Goal: Information Seeking & Learning: Learn about a topic

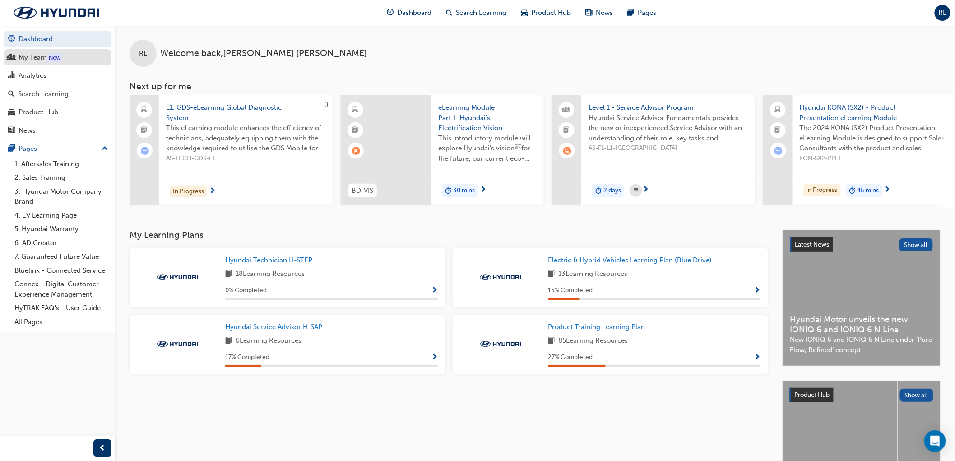
click at [30, 59] on div "My Team" at bounding box center [33, 57] width 28 height 10
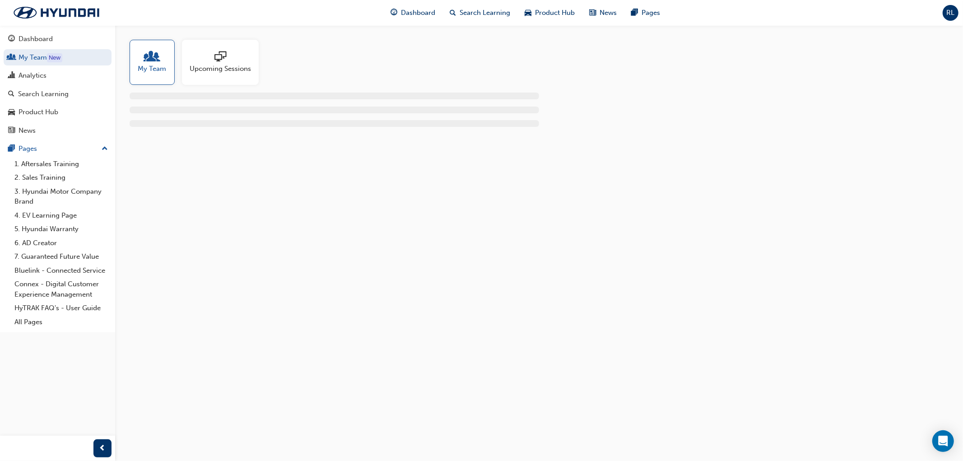
click at [162, 70] on span "My Team" at bounding box center [152, 69] width 28 height 10
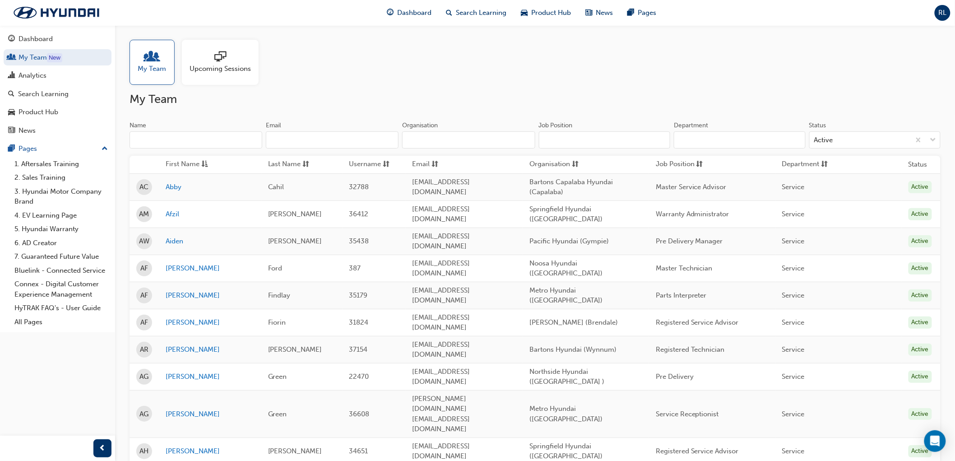
click at [147, 144] on input "Name" at bounding box center [196, 139] width 133 height 17
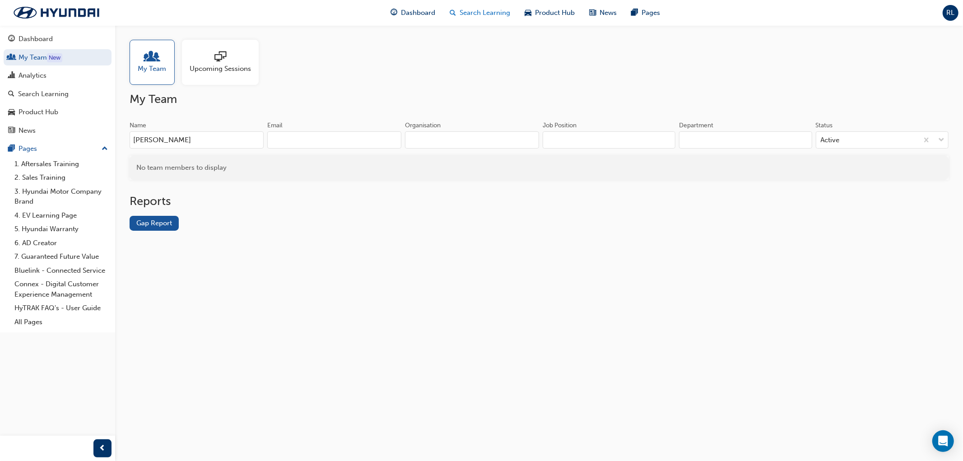
type input "rodak"
click at [420, 11] on span "Dashboard" at bounding box center [418, 13] width 34 height 10
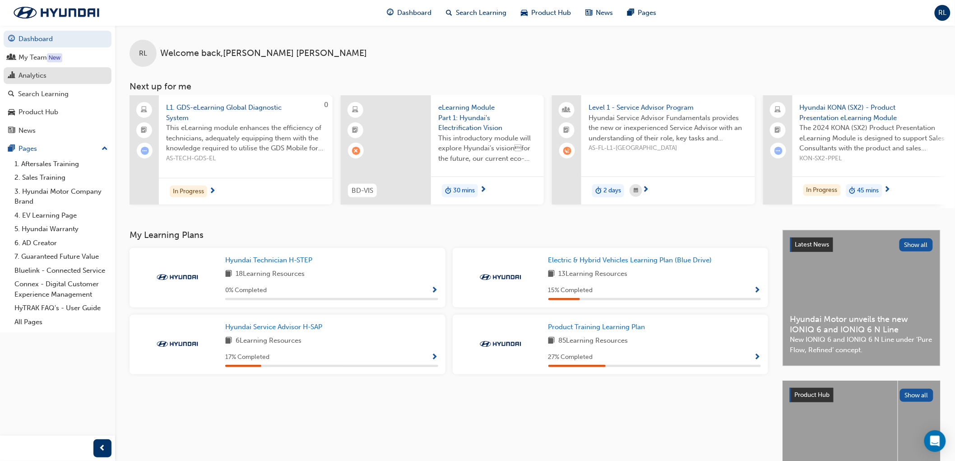
click at [28, 78] on div "Analytics" at bounding box center [33, 75] width 28 height 10
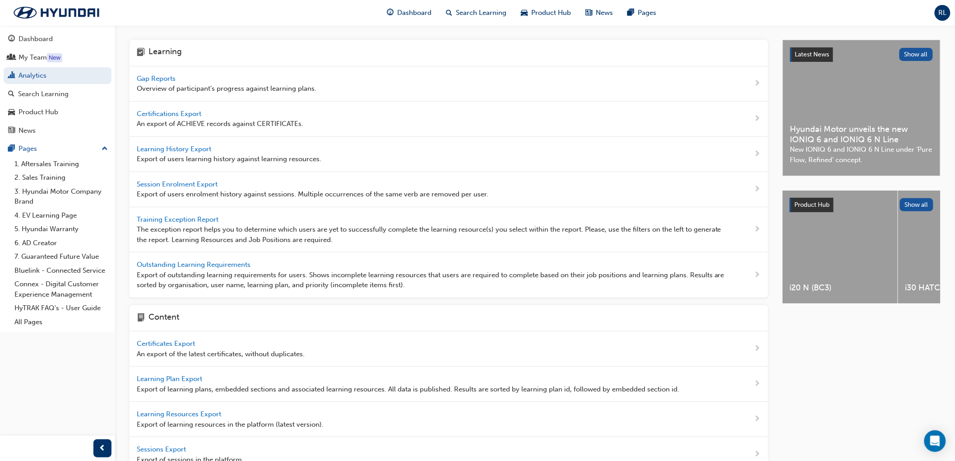
click at [161, 148] on span "Learning History Export" at bounding box center [175, 149] width 76 height 8
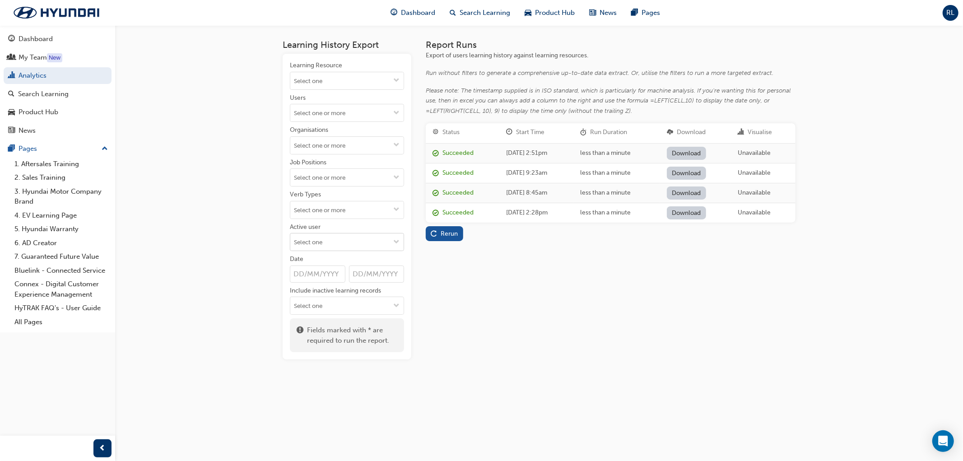
click at [355, 244] on input "Active user" at bounding box center [346, 241] width 113 height 17
click at [181, 175] on div "Learning History Export Learning Resource Users Organisations Job Positions Ver…" at bounding box center [481, 230] width 963 height 461
click at [29, 73] on link "Analytics" at bounding box center [58, 75] width 108 height 17
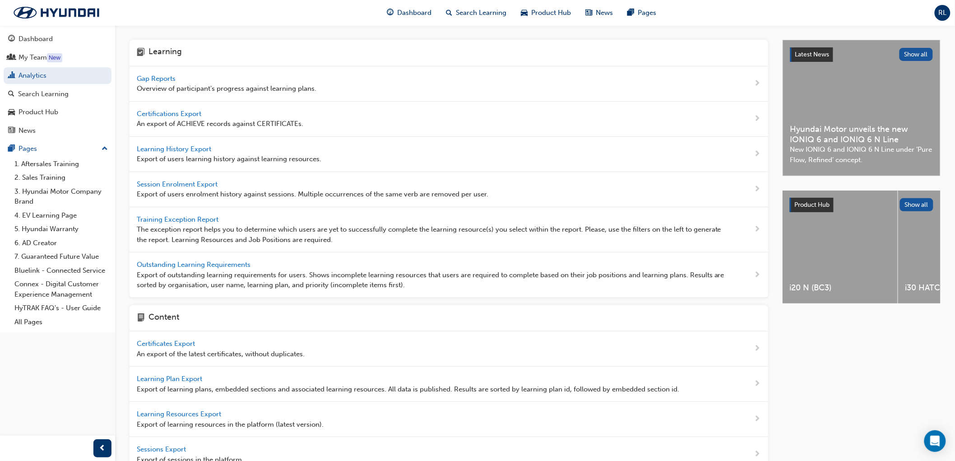
click at [168, 113] on span "Certifications Export" at bounding box center [170, 114] width 66 height 8
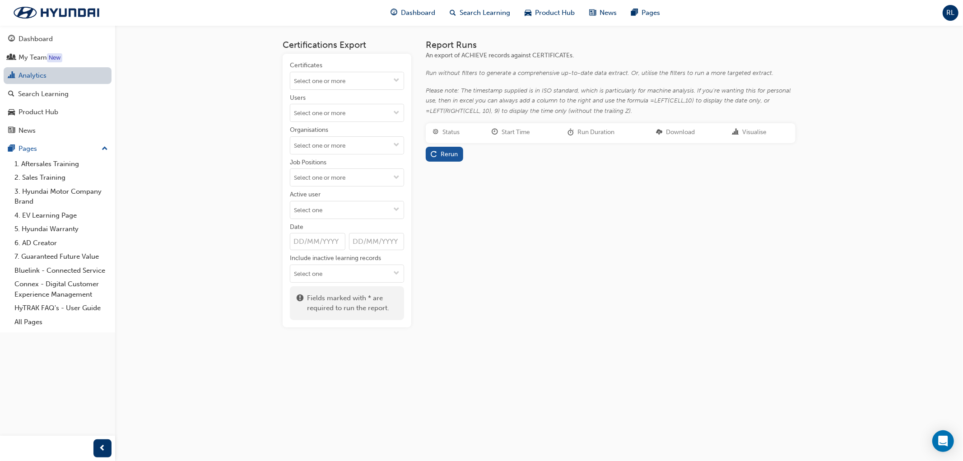
click at [30, 74] on link "Analytics" at bounding box center [58, 75] width 108 height 17
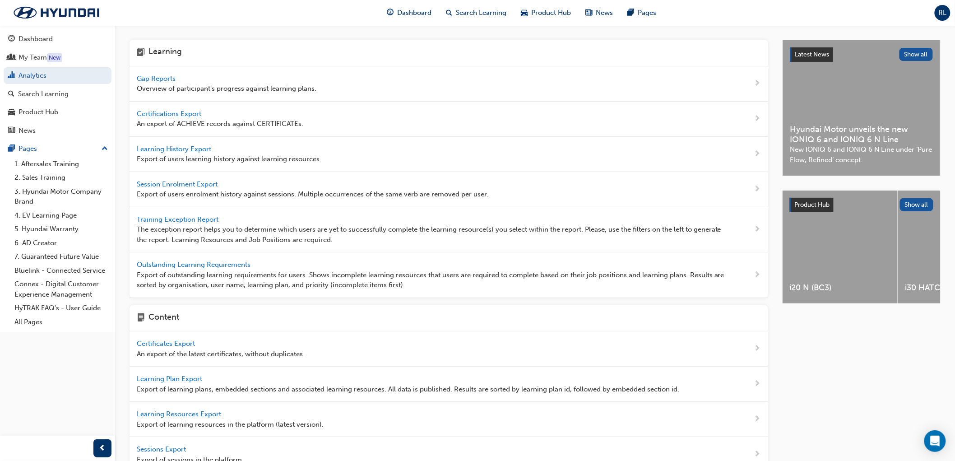
click at [170, 217] on span "Training Exception Report" at bounding box center [179, 219] width 84 height 8
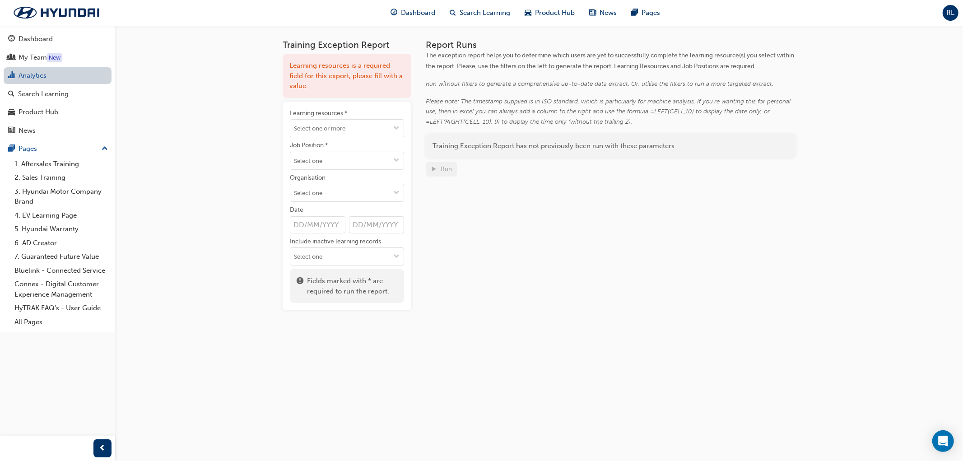
click at [34, 78] on link "Analytics" at bounding box center [58, 75] width 108 height 17
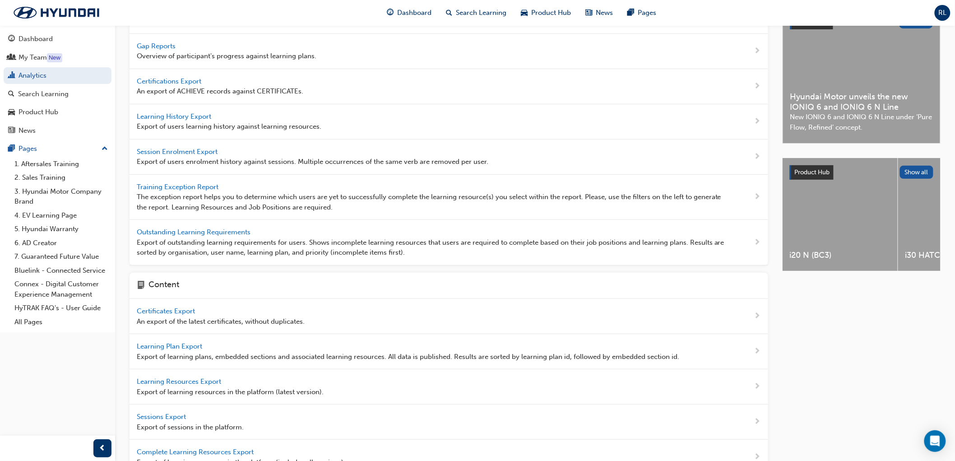
scroll to position [50, 0]
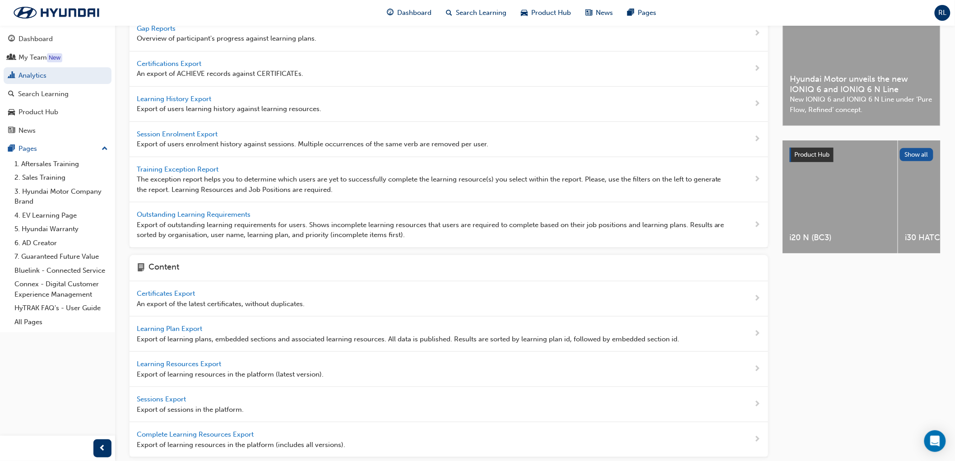
click at [163, 293] on span "Certificates Export" at bounding box center [167, 293] width 60 height 8
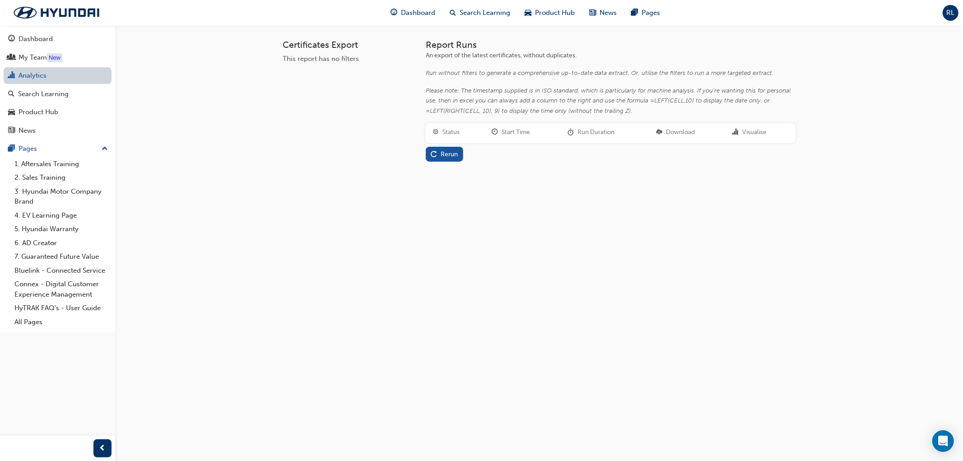
click at [28, 79] on link "Analytics" at bounding box center [58, 75] width 108 height 17
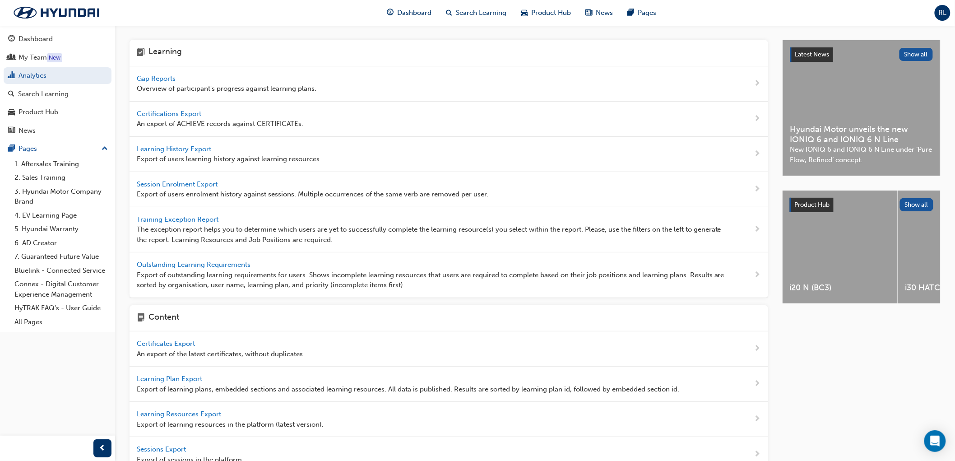
click at [152, 77] on span "Gap Reports" at bounding box center [157, 78] width 41 height 8
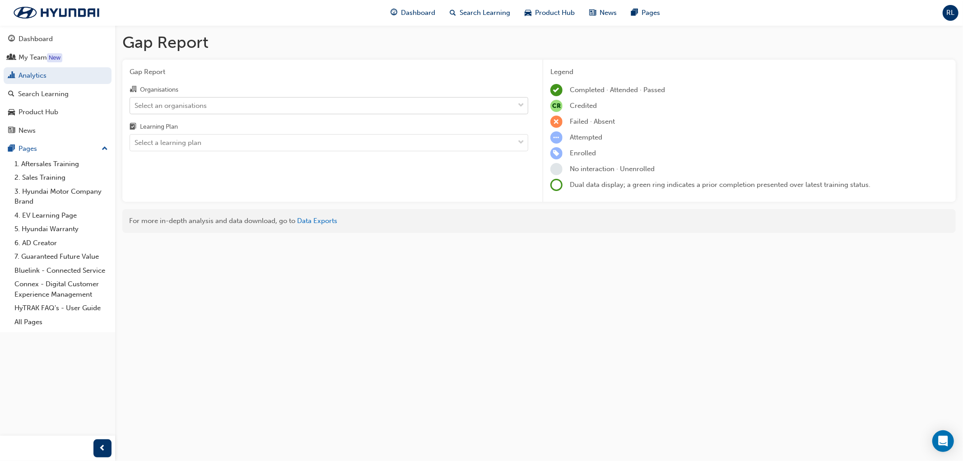
click at [157, 107] on div "Select an organisations" at bounding box center [171, 105] width 72 height 10
click at [135, 107] on input "Organisations Select an organisations" at bounding box center [135, 105] width 1 height 8
click at [157, 107] on div "Select an organisations" at bounding box center [171, 105] width 72 height 10
click at [135, 107] on input "Organisations 0 results available. Select is focused ,type to refine list, pres…" at bounding box center [135, 105] width 1 height 8
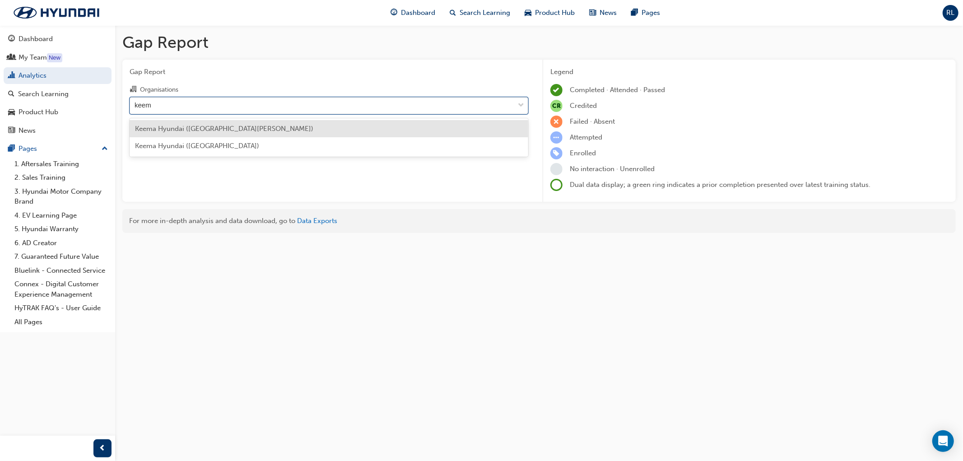
type input "keema"
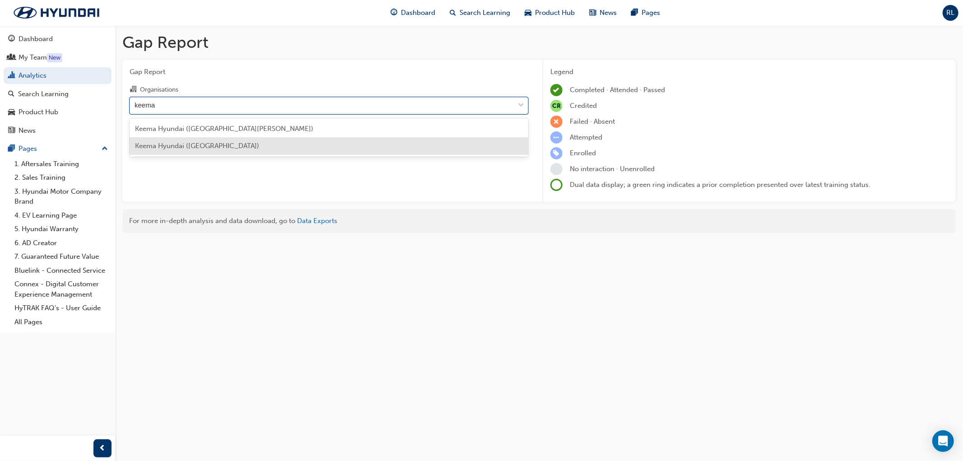
click at [192, 145] on span "Keema Hyundai (Springwood)" at bounding box center [197, 146] width 124 height 8
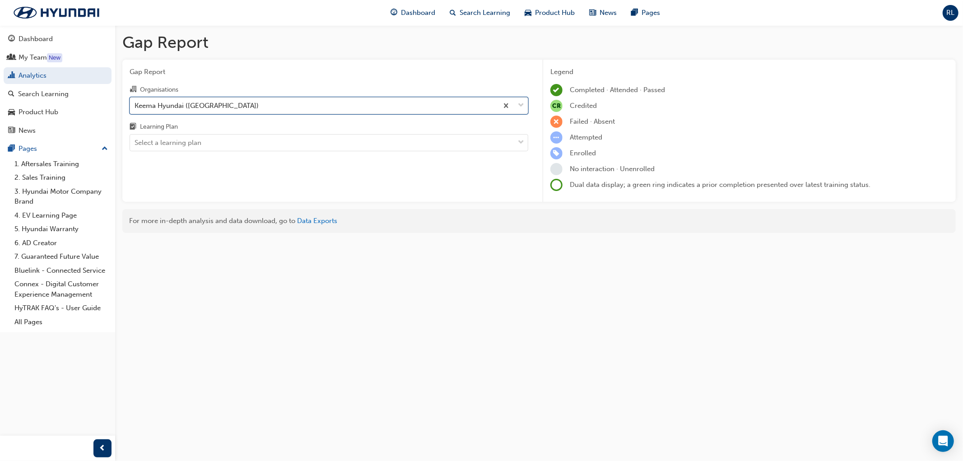
click at [192, 145] on div "Select a learning plan" at bounding box center [168, 143] width 67 height 10
click at [135, 145] on input "Learning Plan Select a learning plan" at bounding box center [135, 143] width 1 height 8
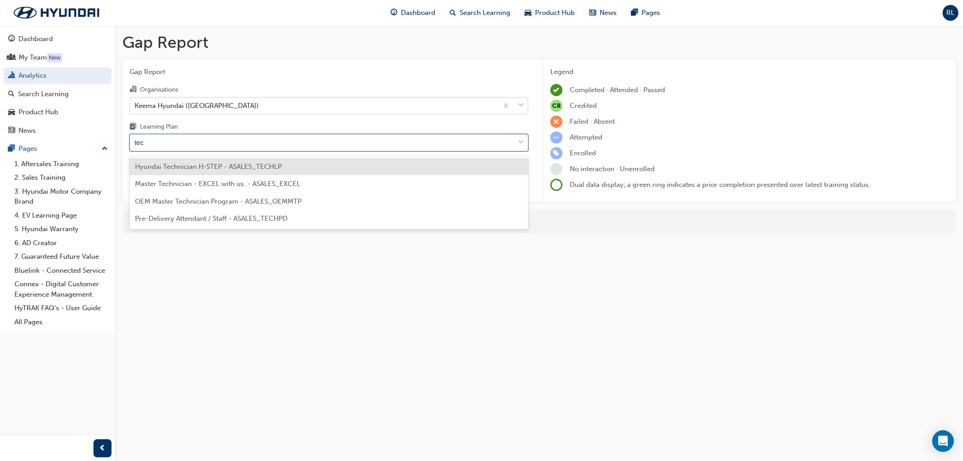
type input "tech"
click at [189, 164] on span "Hyundai Technician H-STEP - ASALES_TECHLP" at bounding box center [208, 167] width 147 height 8
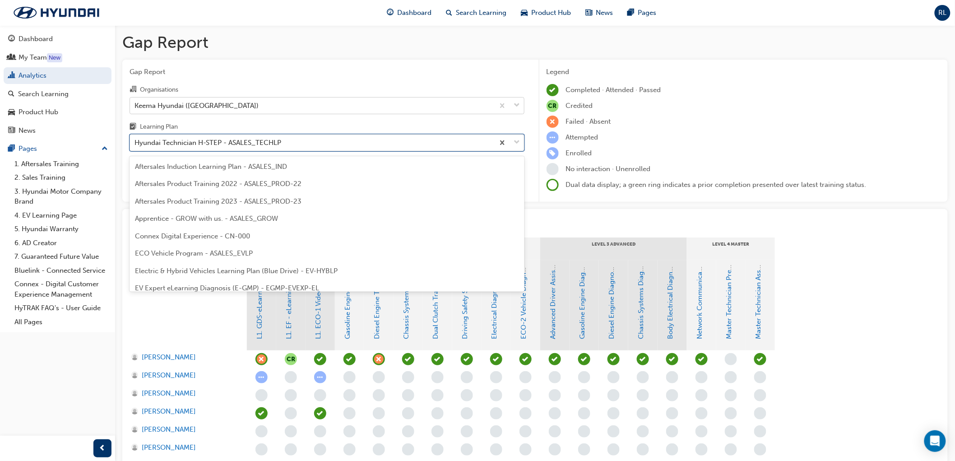
click at [134, 145] on div "Hyundai Technician H-STEP - ASALES_TECHLP" at bounding box center [312, 143] width 364 height 16
click at [135, 145] on input "Learning Plan option Hyundai Technician H-STEP - ASALES_TECHLP, selected. optio…" at bounding box center [135, 143] width 1 height 8
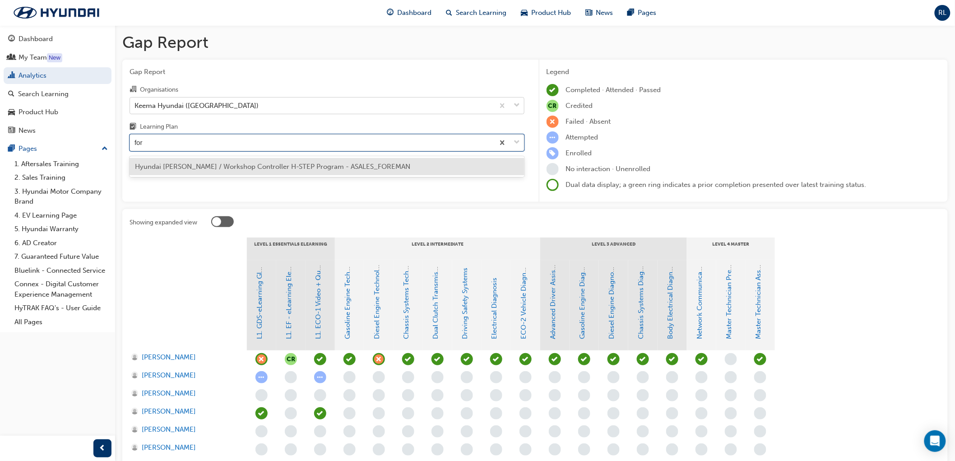
type input "fore"
click at [168, 169] on span "Hyundai Foreman / Workshop Controller H-STEP Program - ASALES_FOREMAN" at bounding box center [272, 167] width 275 height 8
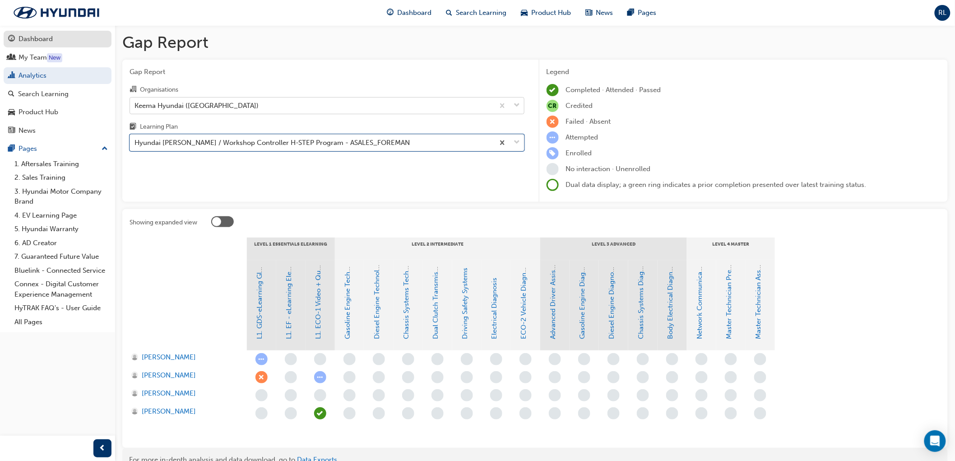
click at [28, 40] on div "Dashboard" at bounding box center [36, 39] width 34 height 10
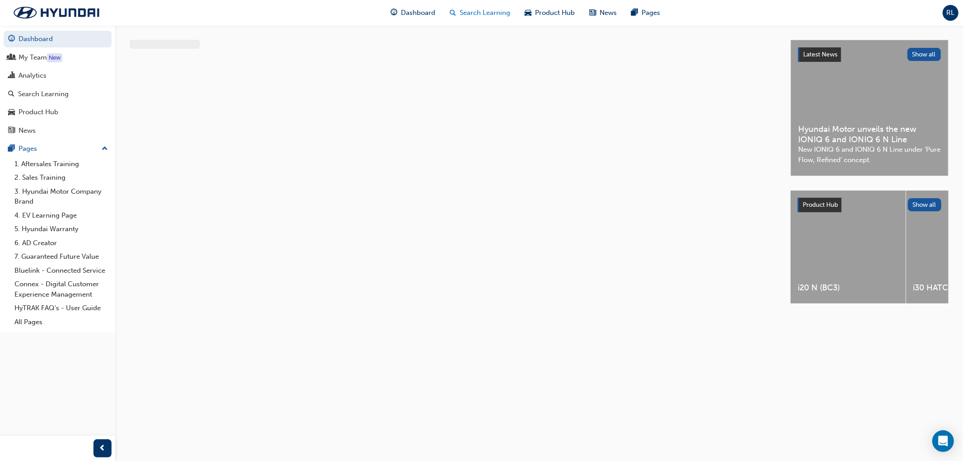
click at [479, 11] on span "Search Learning" at bounding box center [485, 13] width 51 height 10
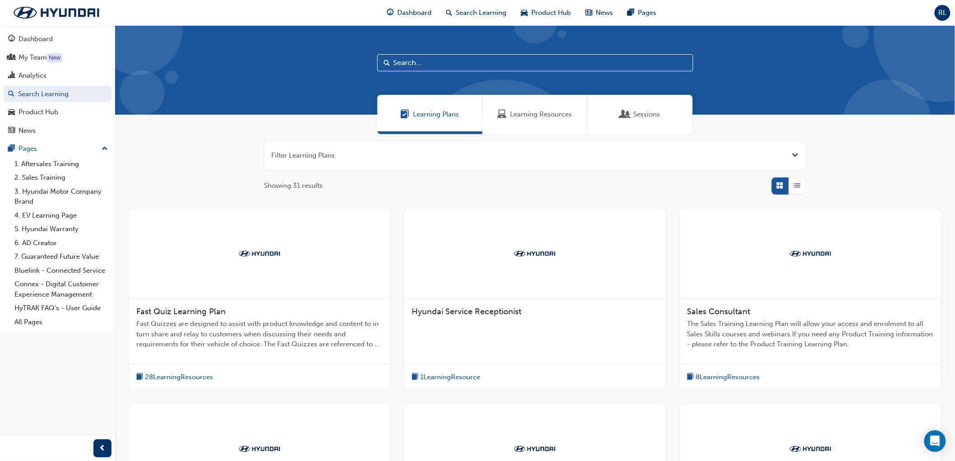
click at [403, 59] on input "text" at bounding box center [535, 62] width 316 height 17
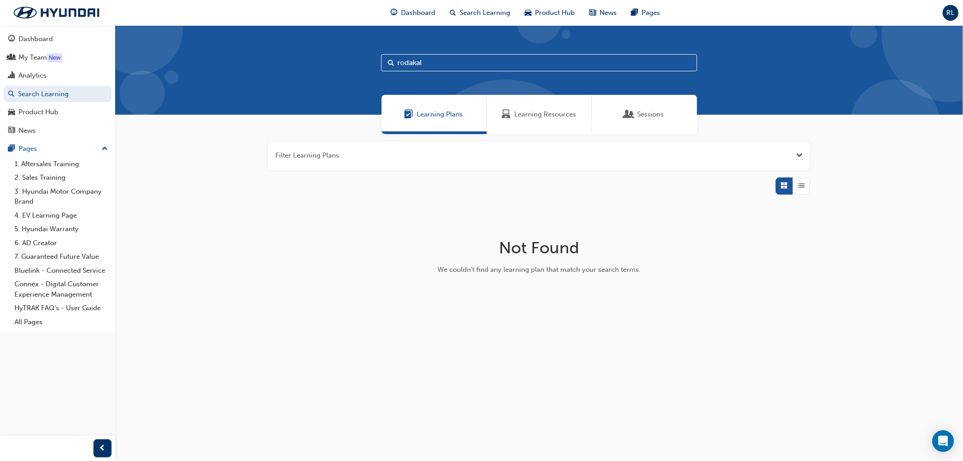
type input "rodakal"
click at [33, 78] on div "Analytics" at bounding box center [33, 75] width 28 height 10
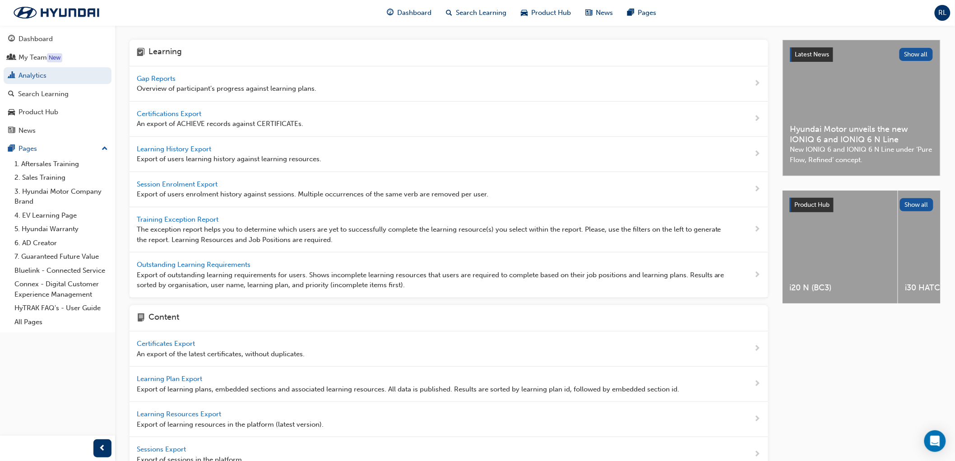
click at [180, 145] on span "Learning History Export" at bounding box center [175, 149] width 76 height 8
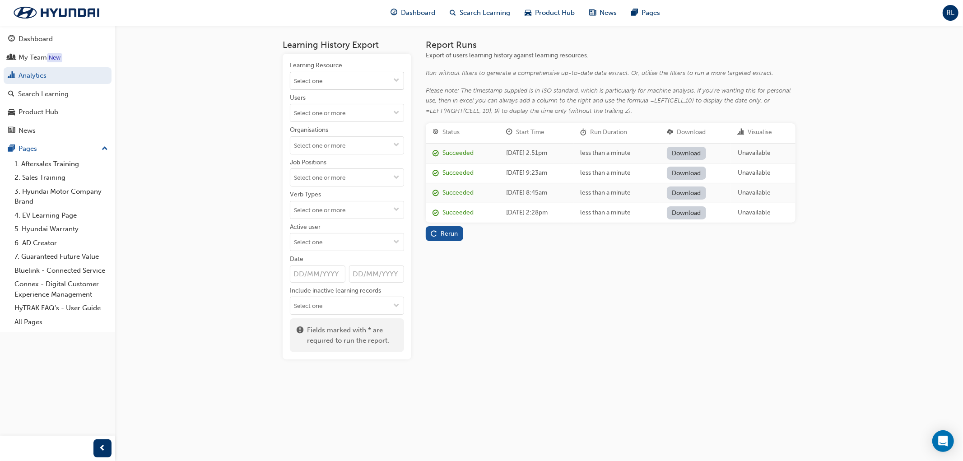
click at [380, 84] on input "Learning Resource" at bounding box center [346, 80] width 113 height 17
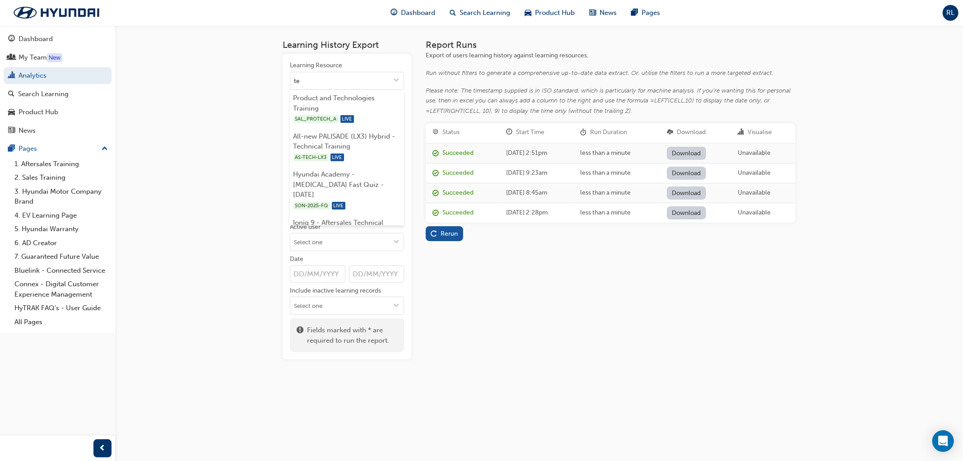
type input "t"
click at [224, 137] on div "Learning History Export Learning Resource No results, type at least 1 character…" at bounding box center [481, 230] width 963 height 461
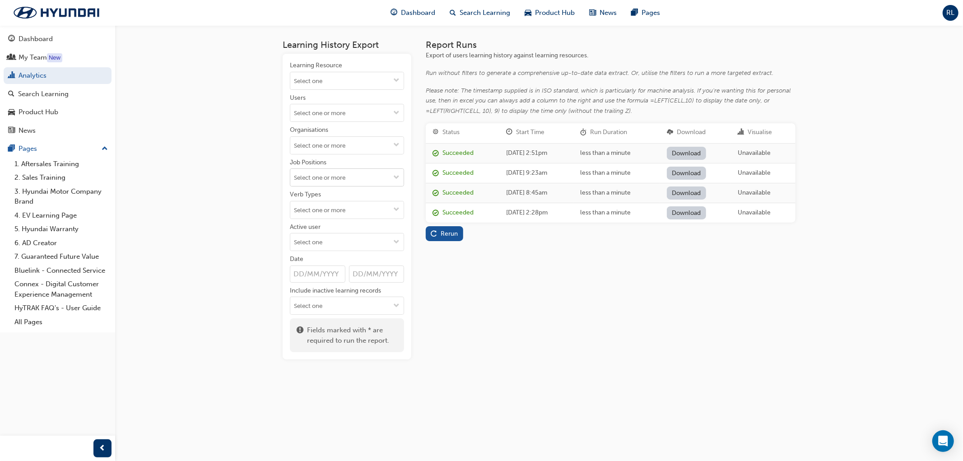
click at [398, 179] on span "down-icon" at bounding box center [396, 178] width 6 height 8
